Goal: Task Accomplishment & Management: Manage account settings

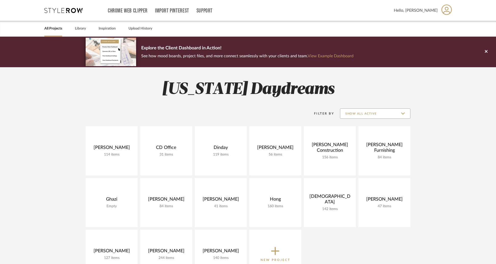
click at [359, 110] on input "Show All Active" at bounding box center [375, 114] width 70 height 10
click at [353, 149] on span "Archived" at bounding box center [375, 151] width 60 height 4
type input "Archived"
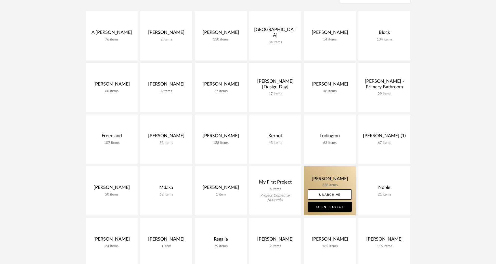
scroll to position [117, 0]
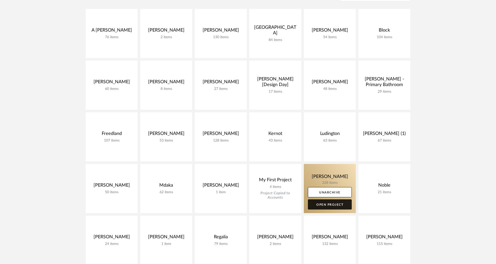
click at [328, 203] on link "Open Project" at bounding box center [330, 204] width 44 height 10
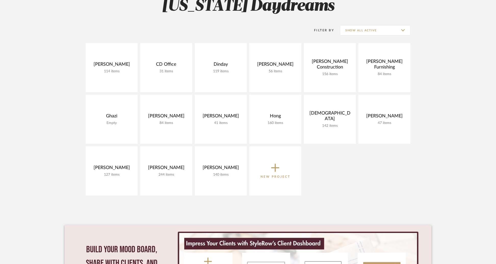
scroll to position [68, 0]
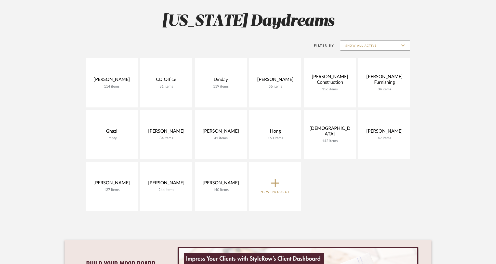
click at [391, 48] on input "Show All Active" at bounding box center [375, 45] width 70 height 10
click at [376, 82] on span "Archived" at bounding box center [375, 82] width 60 height 4
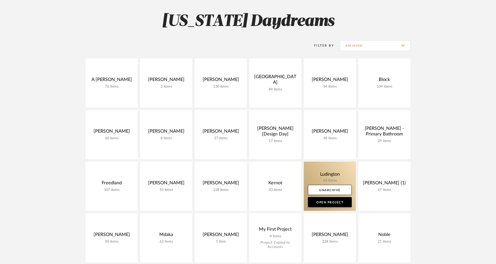
scroll to position [112, 0]
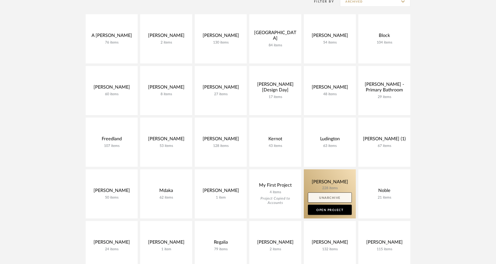
click at [328, 200] on link "Unarchive" at bounding box center [330, 198] width 44 height 10
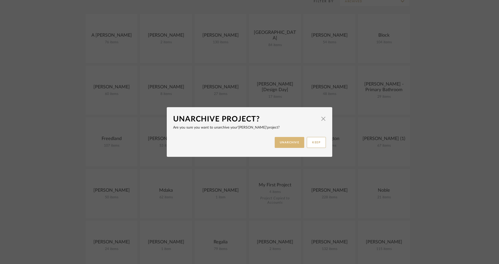
click at [290, 138] on button "UNARCHIVE" at bounding box center [290, 142] width 30 height 11
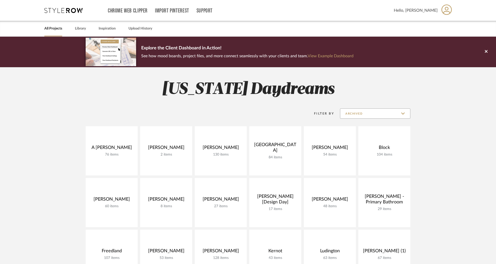
click at [358, 118] on input "Archived" at bounding box center [375, 114] width 70 height 10
click at [358, 127] on span "Show All Active" at bounding box center [375, 126] width 60 height 4
type input "Show All Active"
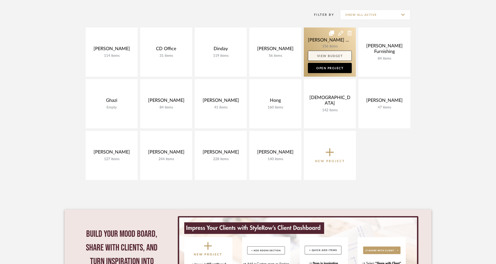
scroll to position [108, 0]
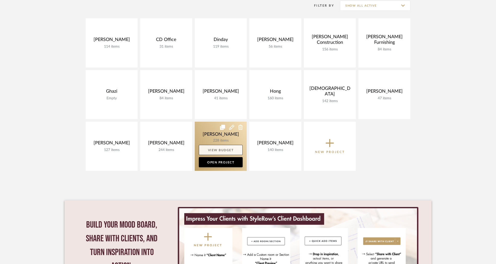
click at [229, 148] on link "View Budget" at bounding box center [221, 150] width 44 height 10
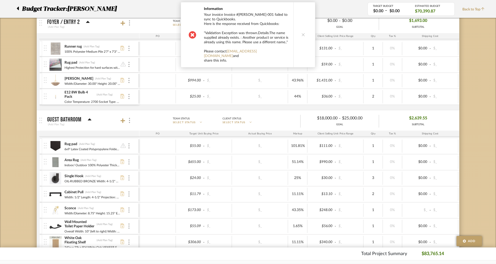
click at [298, 35] on button at bounding box center [303, 34] width 20 height 65
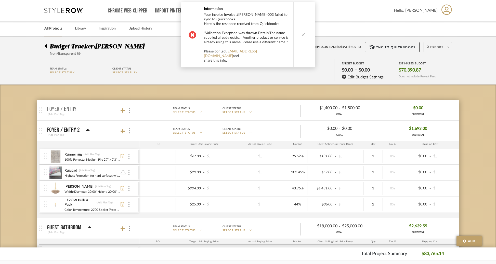
click at [438, 46] on span "Export" at bounding box center [434, 49] width 17 height 8
click at [437, 69] on button "Export Excel" at bounding box center [447, 74] width 48 height 12
click at [304, 36] on button at bounding box center [303, 34] width 20 height 65
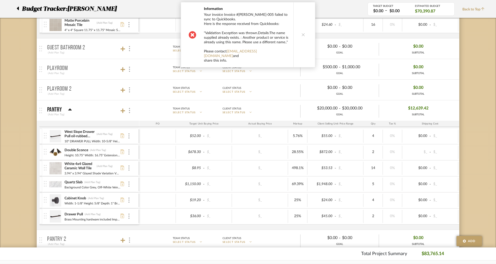
scroll to position [415, 0]
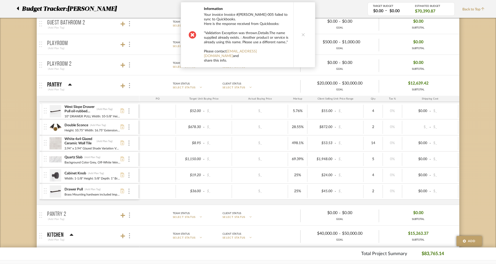
click at [300, 34] on button at bounding box center [303, 34] width 20 height 65
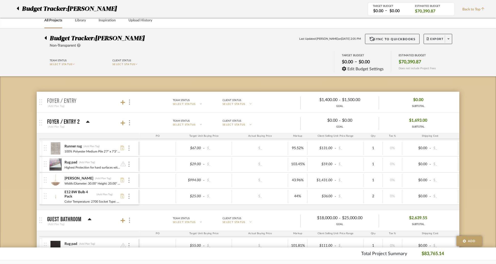
scroll to position [0, 0]
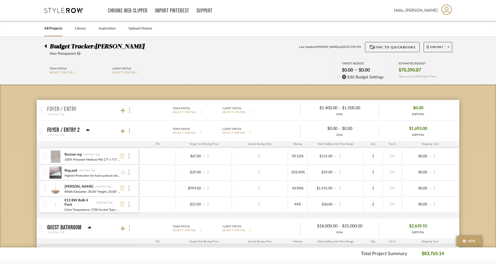
click at [45, 44] on icon at bounding box center [45, 46] width 2 height 6
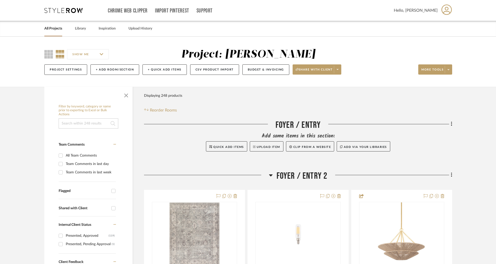
click at [58, 30] on link "All Projects" at bounding box center [53, 28] width 18 height 7
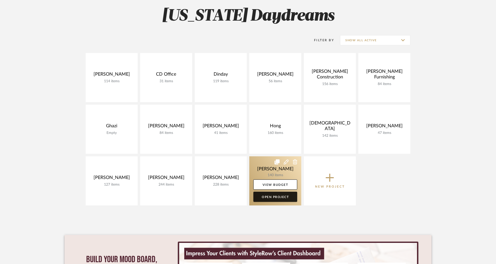
scroll to position [80, 0]
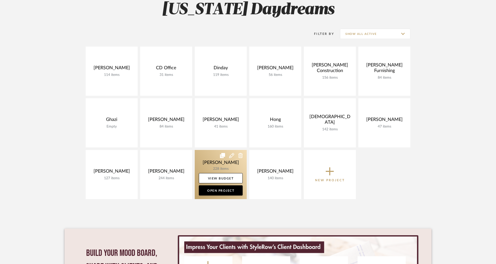
click at [230, 157] on icon at bounding box center [231, 155] width 5 height 5
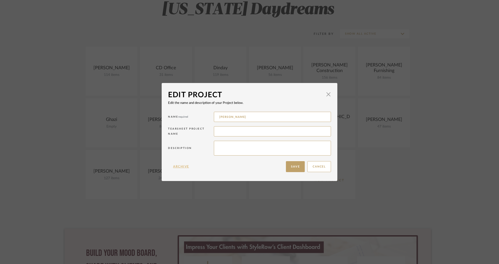
click at [175, 166] on button "Archive" at bounding box center [181, 166] width 26 height 11
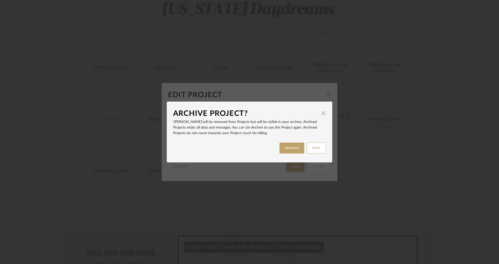
click at [288, 153] on div "KEEP ARCHIVE" at bounding box center [249, 148] width 153 height 16
click at [288, 149] on button "ARCHIVE" at bounding box center [292, 148] width 25 height 11
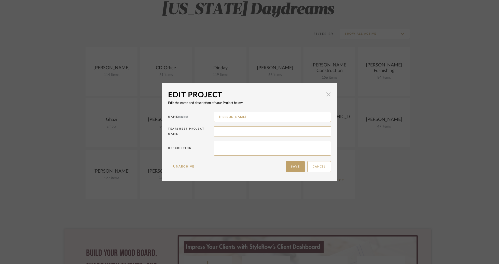
click at [326, 97] on span "button" at bounding box center [328, 94] width 10 height 10
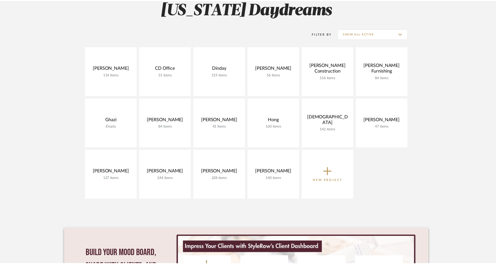
scroll to position [80, 0]
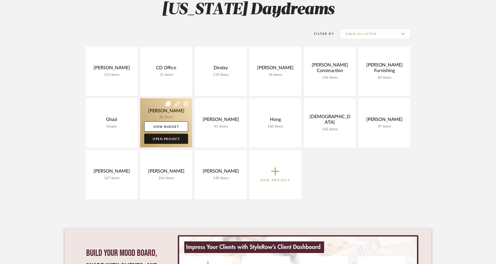
click at [163, 140] on link "Open Project" at bounding box center [166, 139] width 44 height 10
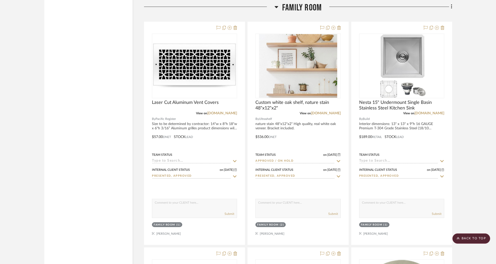
scroll to position [3946, 0]
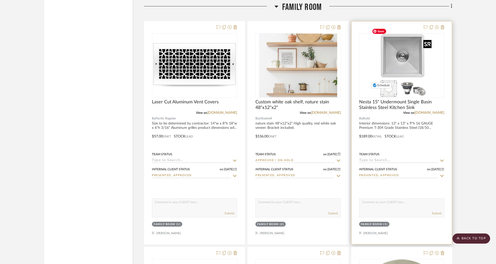
click at [403, 55] on img "0" at bounding box center [402, 66] width 64 height 64
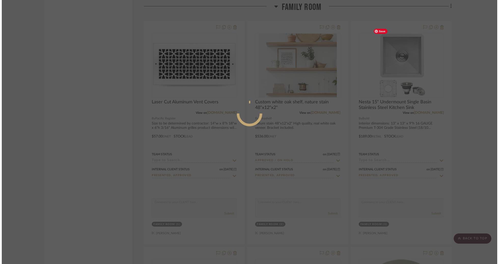
scroll to position [0, 0]
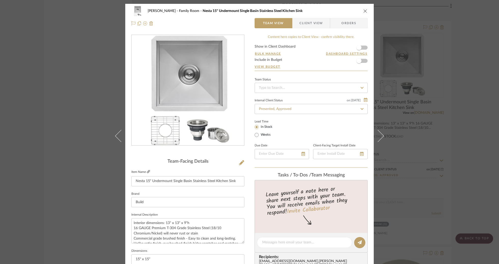
click at [148, 171] on icon at bounding box center [148, 171] width 3 height 3
click at [444, 99] on div "[PERSON_NAME] Family Room Nesta 15" Undermount Single Basin Stainless Steel Kit…" at bounding box center [249, 132] width 499 height 264
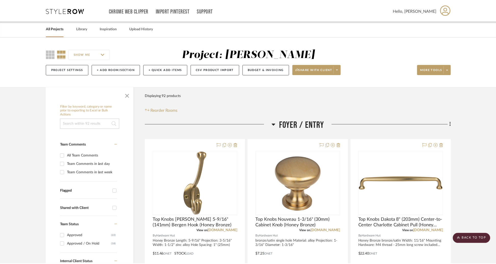
scroll to position [3946, 0]
